Goal: Check status: Check status

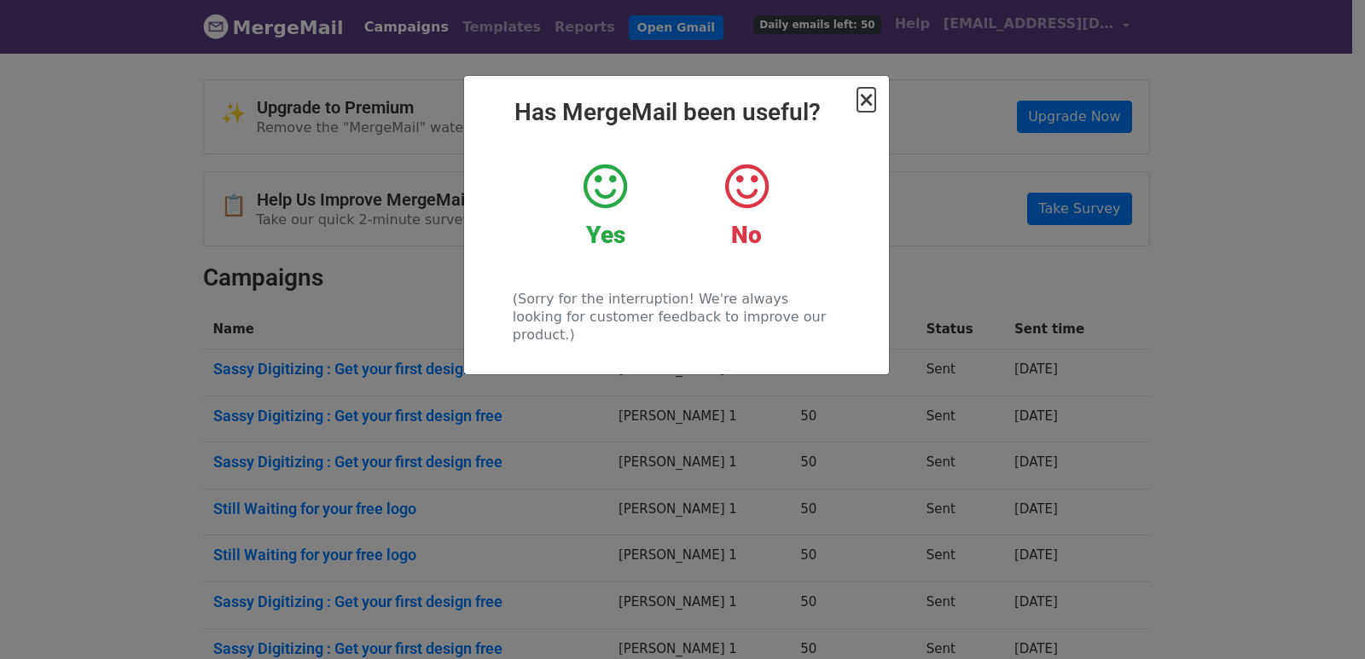
click at [869, 101] on span "×" at bounding box center [865, 100] width 17 height 24
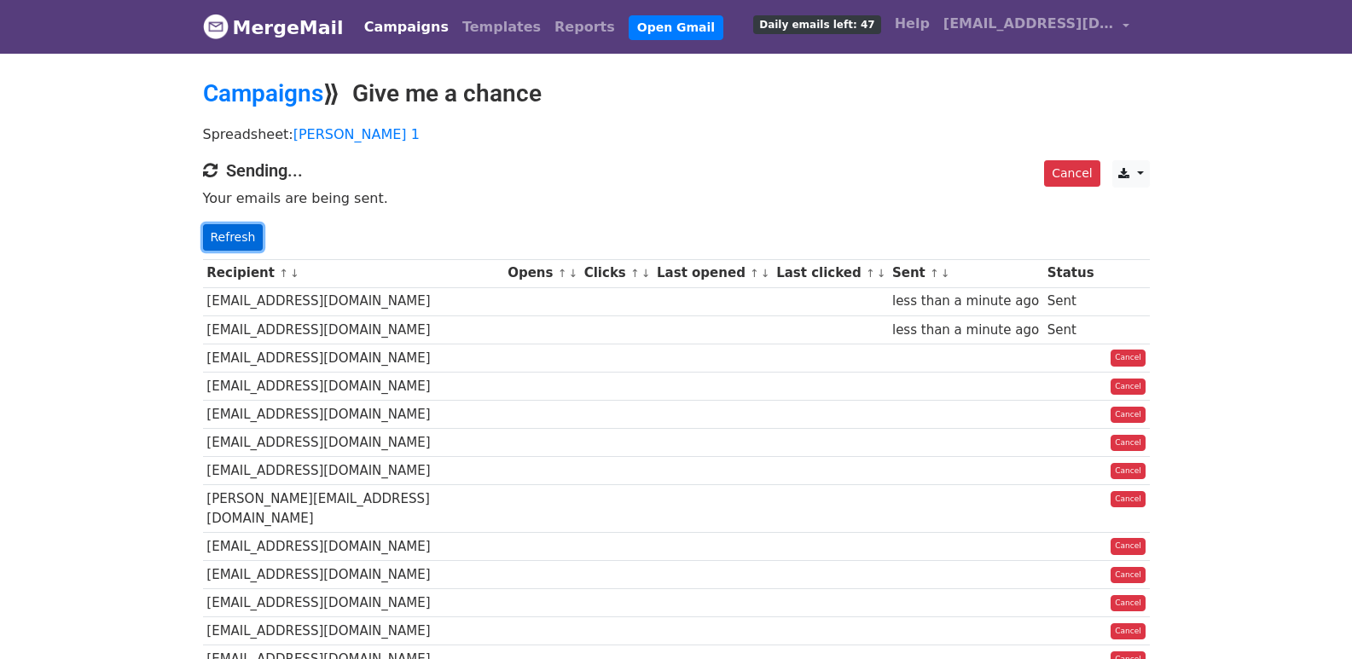
click at [225, 236] on link "Refresh" at bounding box center [233, 237] width 61 height 26
